Goal: Task Accomplishment & Management: Use online tool/utility

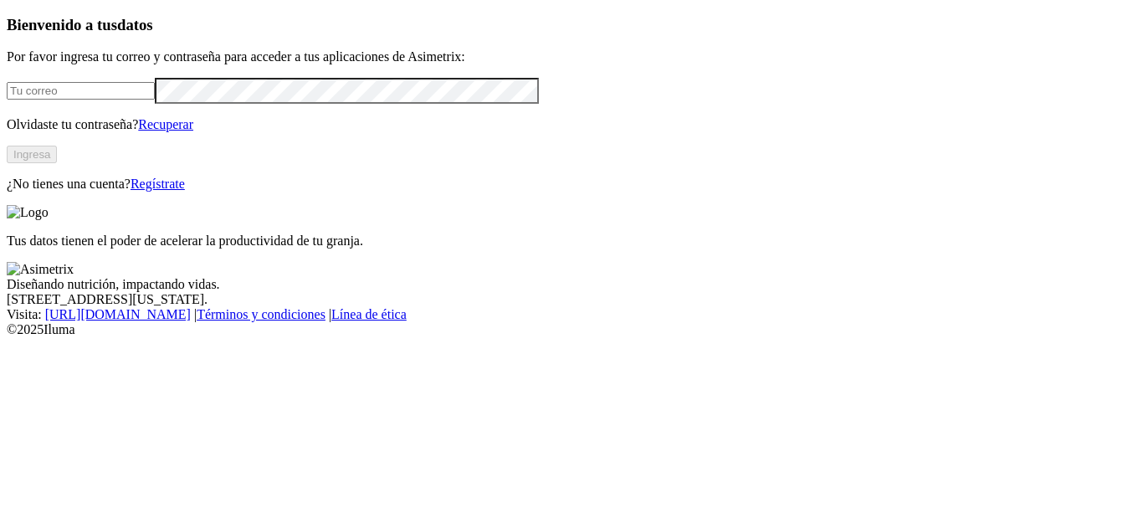
click at [155, 100] on input "email" at bounding box center [81, 91] width 148 height 18
type input "[PERSON_NAME][EMAIL_ADDRESS][PERSON_NAME][DOMAIN_NAME]"
click input "submit" at bounding box center [0, 0] width 0 height 0
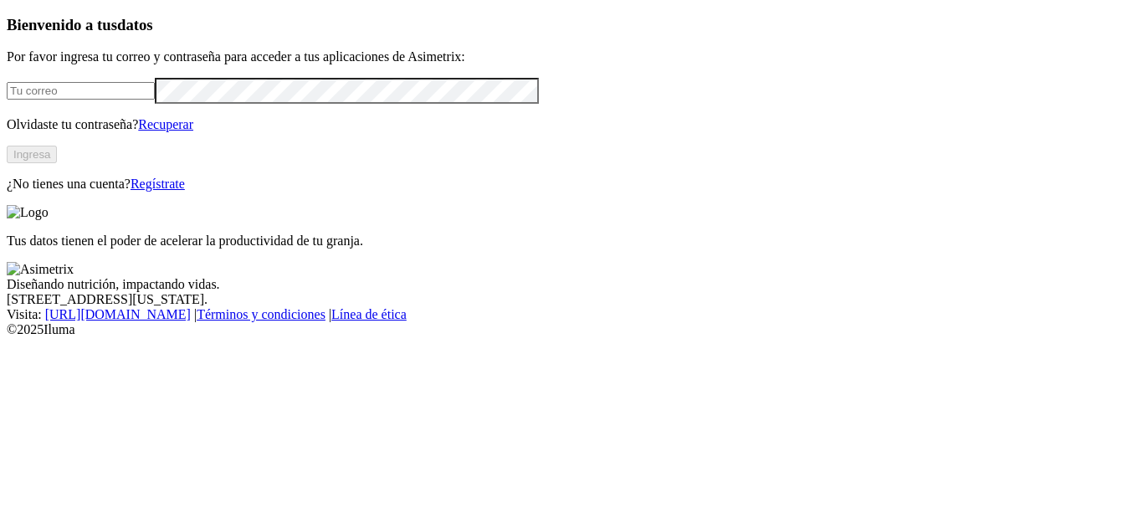
click at [155, 100] on input "email" at bounding box center [81, 91] width 148 height 18
type input "rafael.ochoa@opav.co"
click input "submit" at bounding box center [0, 0] width 0 height 0
